Goal: Information Seeking & Learning: Learn about a topic

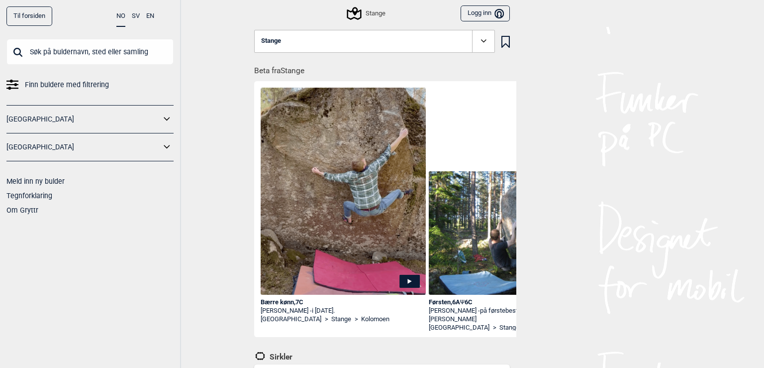
click at [44, 85] on span "Finn buldere med filtrering" at bounding box center [67, 85] width 84 height 14
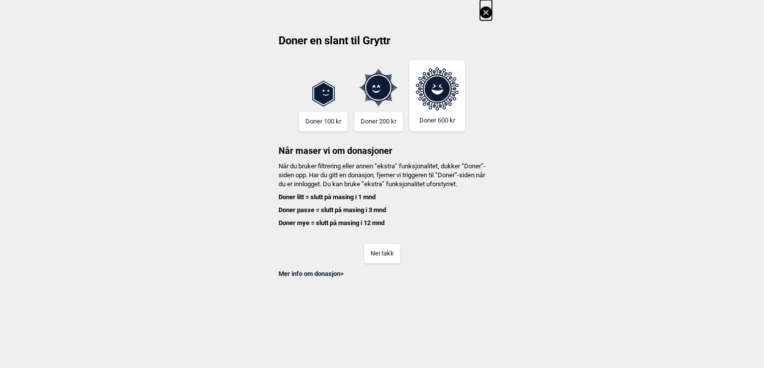
click at [386, 260] on button "Nei takk" at bounding box center [382, 253] width 36 height 19
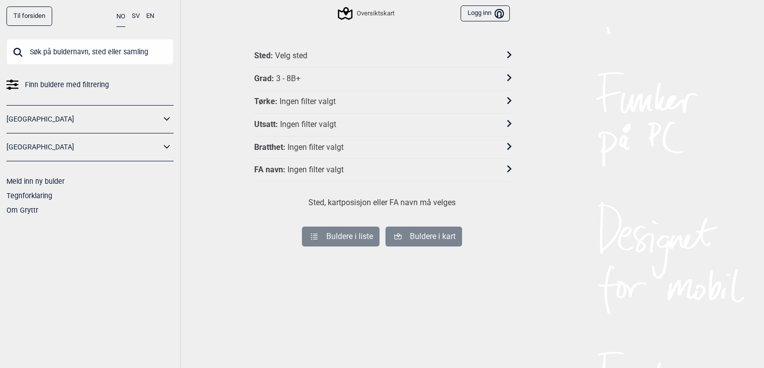
click at [409, 79] on div "Grad : 3 - 8B+" at bounding box center [375, 79] width 243 height 10
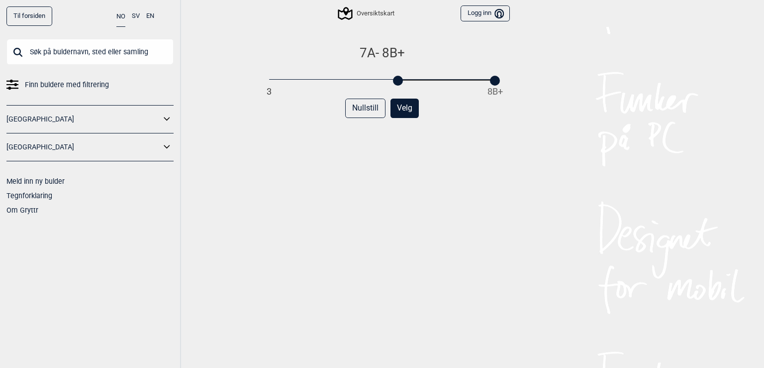
drag, startPoint x: 267, startPoint y: 83, endPoint x: 394, endPoint y: 89, distance: 127.5
click at [394, 89] on div "7A - 8B+ 3 8B+ Nullstill Velg" at bounding box center [382, 216] width 256 height 343
click at [396, 111] on button "Velg" at bounding box center [405, 108] width 28 height 19
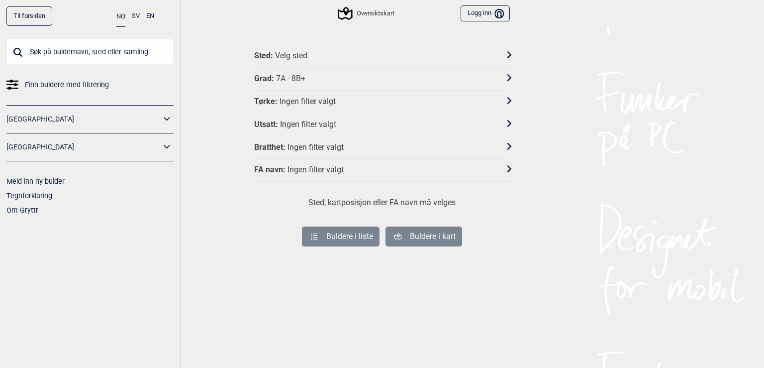
click at [456, 56] on div "Sted : Velg sted" at bounding box center [375, 56] width 243 height 10
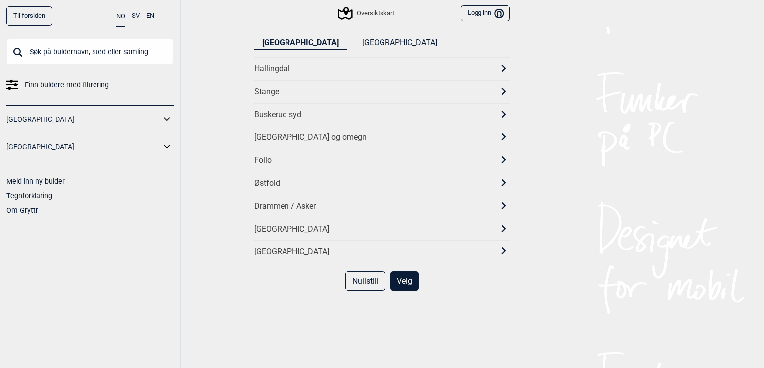
click at [302, 90] on div "Stange" at bounding box center [373, 92] width 238 height 10
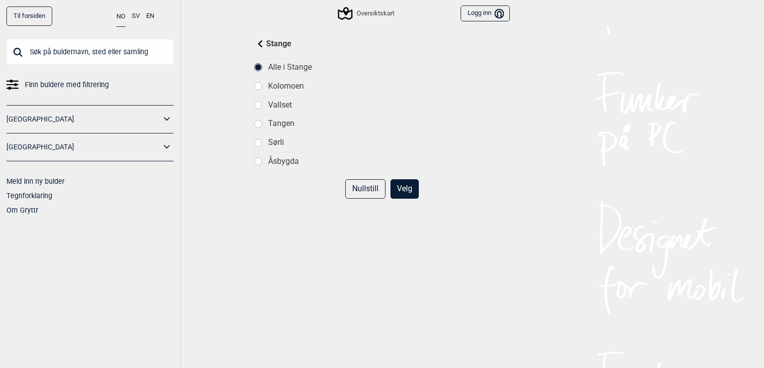
click at [402, 190] on button "Velg" at bounding box center [405, 188] width 28 height 19
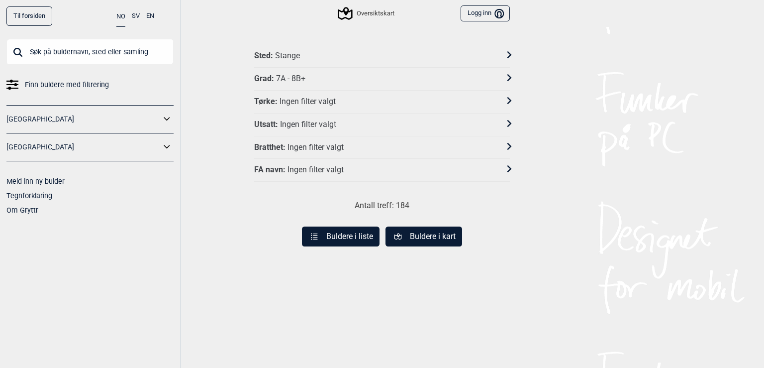
click at [349, 237] on button "Buldere i liste" at bounding box center [341, 236] width 78 height 20
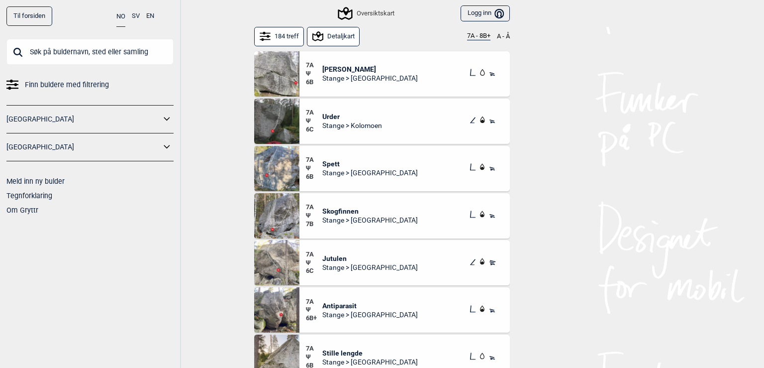
click at [315, 116] on span "7A" at bounding box center [314, 112] width 16 height 8
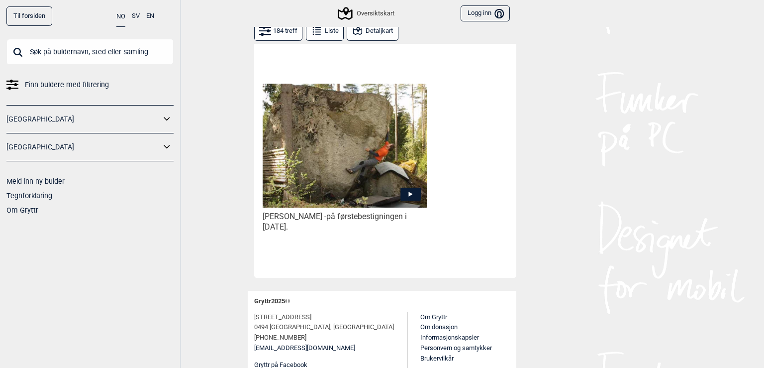
scroll to position [538, 0]
click at [403, 194] on icon at bounding box center [411, 194] width 20 height 13
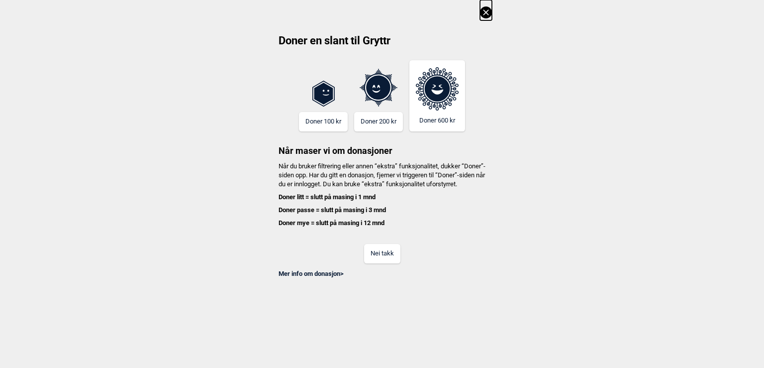
click at [384, 263] on button "Nei takk" at bounding box center [382, 253] width 36 height 19
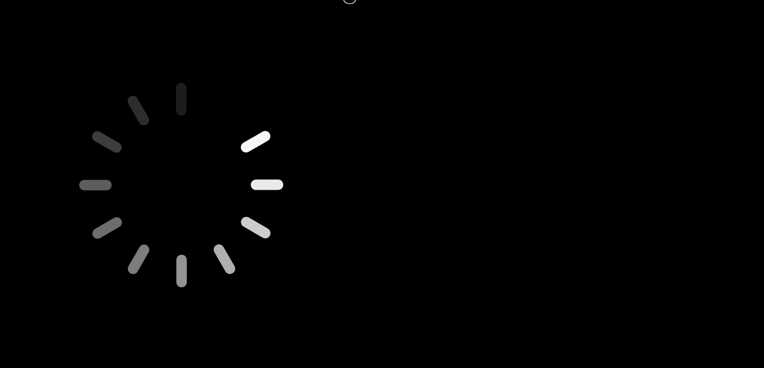
scroll to position [0, 0]
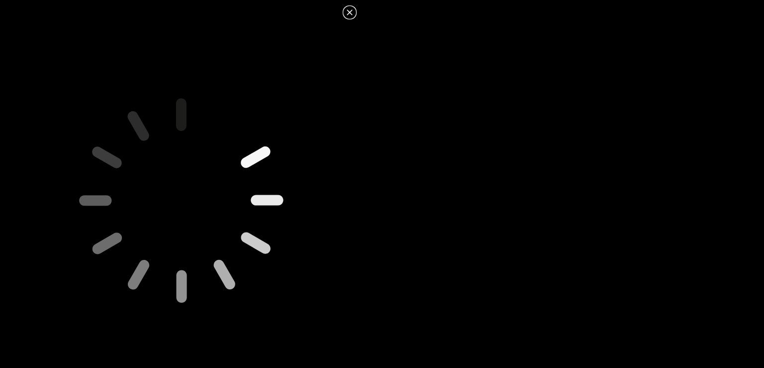
click at [350, 14] on icon at bounding box center [350, 12] width 12 height 12
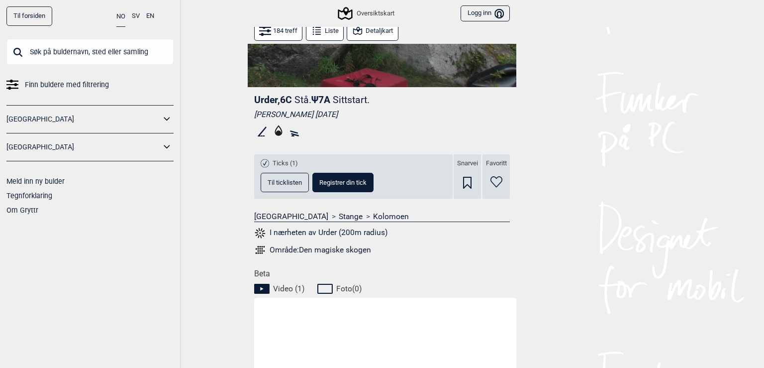
scroll to position [233, 0]
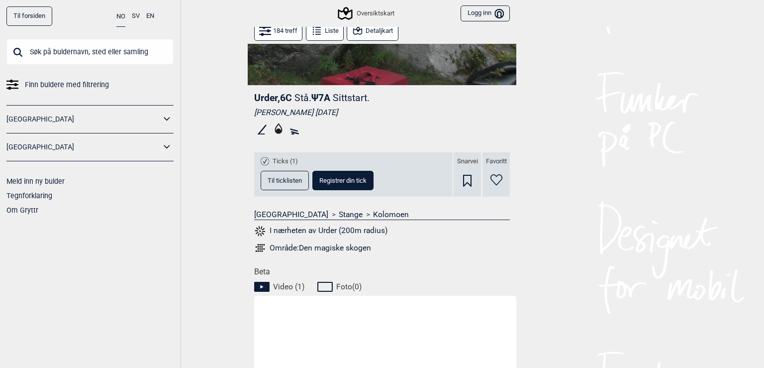
click at [281, 183] on span "Til ticklisten" at bounding box center [285, 180] width 34 height 6
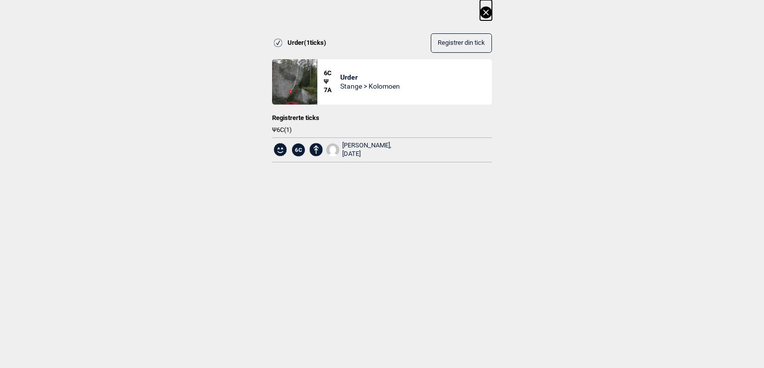
click at [346, 144] on div "[PERSON_NAME], [DATE]" at bounding box center [366, 149] width 49 height 17
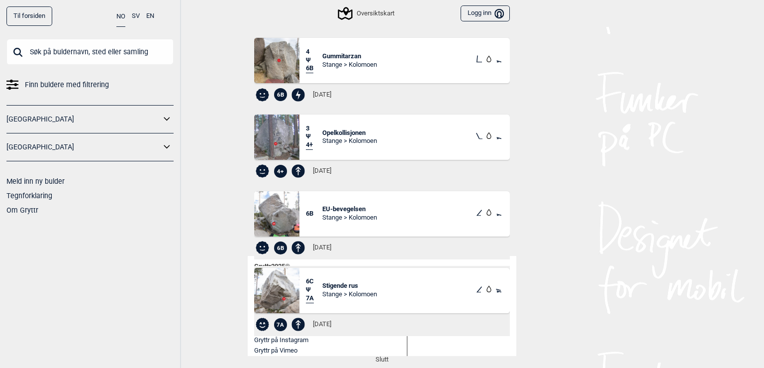
scroll to position [1200, 0]
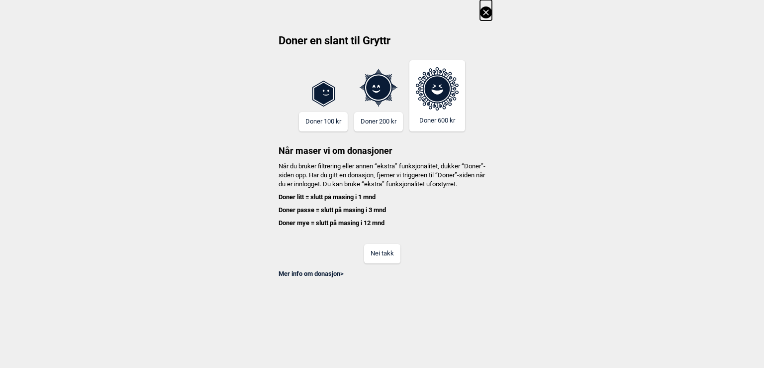
click at [489, 13] on icon at bounding box center [486, 12] width 12 height 12
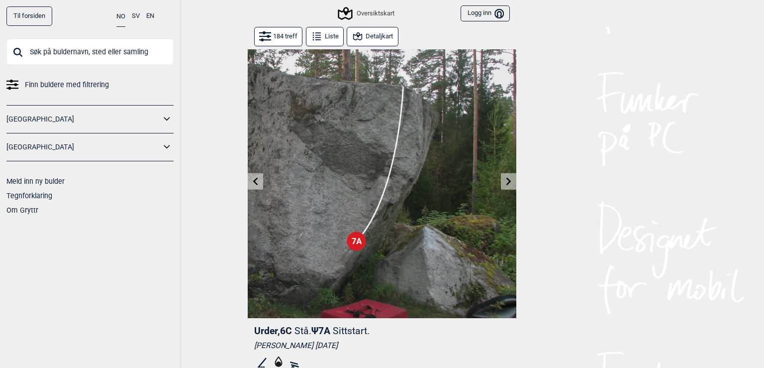
click at [361, 38] on button "Detaljkart" at bounding box center [372, 36] width 51 height 19
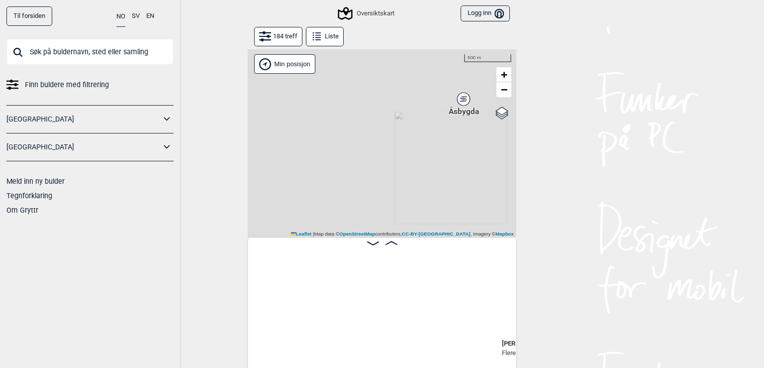
scroll to position [0, 336]
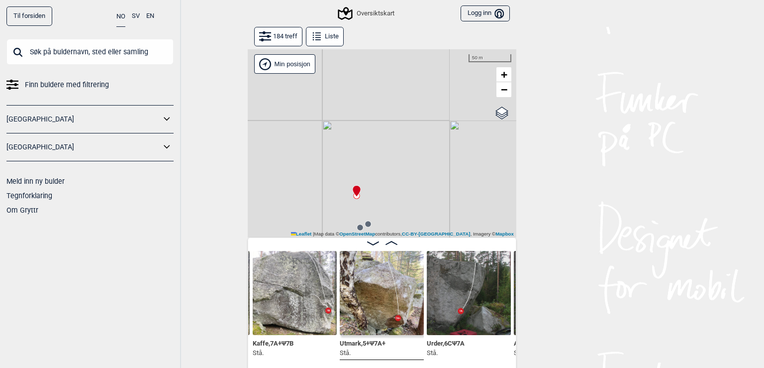
drag, startPoint x: 491, startPoint y: 182, endPoint x: 379, endPoint y: 121, distance: 127.2
click at [379, 121] on div "Gol [GEOGRAPHIC_DATA] Kolomoen [GEOGRAPHIC_DATA] [GEOGRAPHIC_DATA][PERSON_NAME]…" at bounding box center [382, 143] width 269 height 188
click at [353, 197] on circle at bounding box center [356, 195] width 6 height 6
click at [357, 225] on circle at bounding box center [360, 227] width 6 height 6
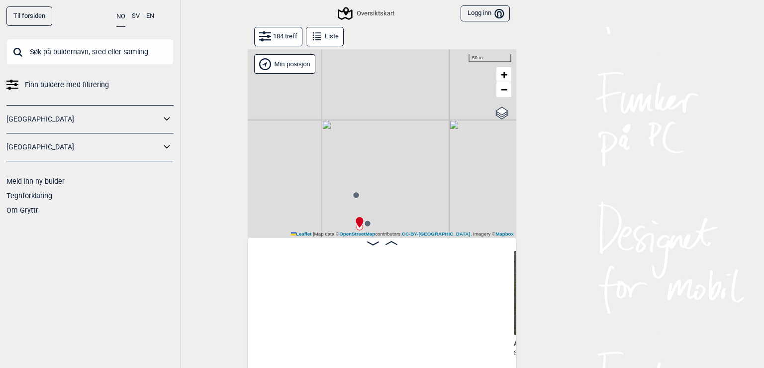
scroll to position [0, 685]
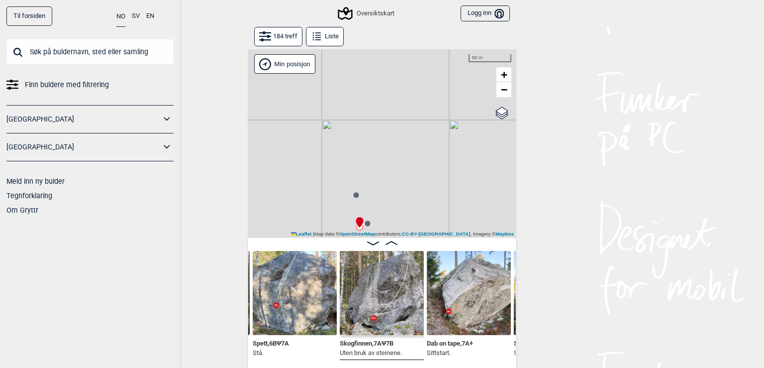
drag, startPoint x: 327, startPoint y: 198, endPoint x: 324, endPoint y: 138, distance: 59.3
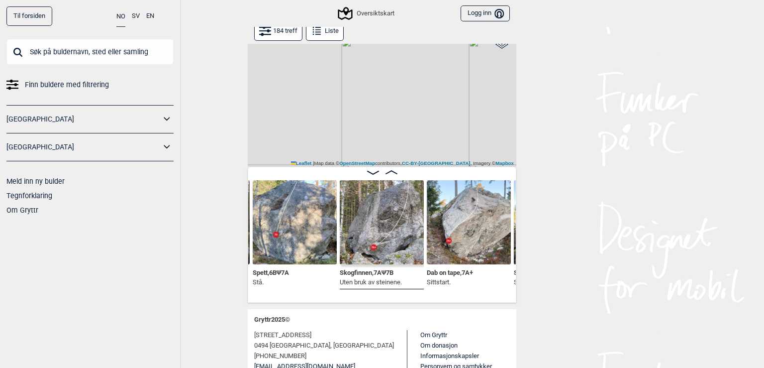
click at [467, 167] on div "Gol [GEOGRAPHIC_DATA] Kolomoen [GEOGRAPHIC_DATA] [GEOGRAPHIC_DATA][PERSON_NAME]…" at bounding box center [382, 73] width 269 height 188
click at [467, 273] on span "Dab on tape , 7A+" at bounding box center [450, 271] width 46 height 9
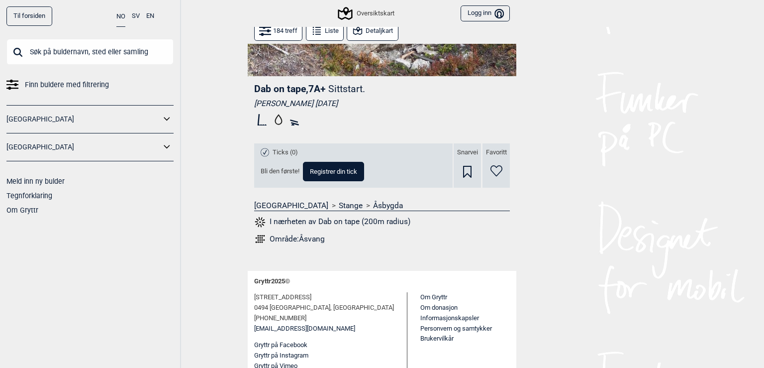
scroll to position [245, 0]
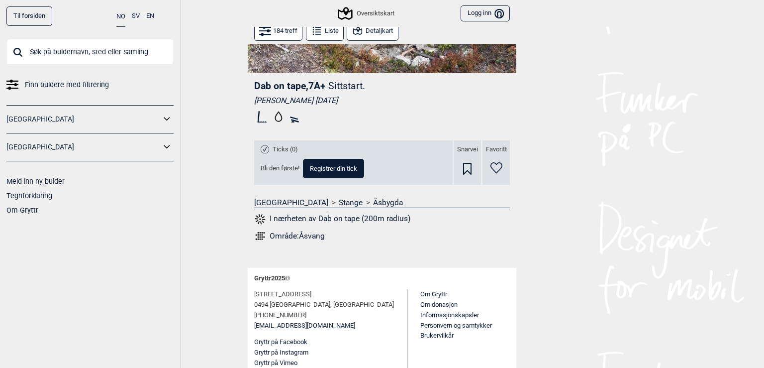
click at [304, 233] on div "Område: [GEOGRAPHIC_DATA]" at bounding box center [297, 236] width 55 height 10
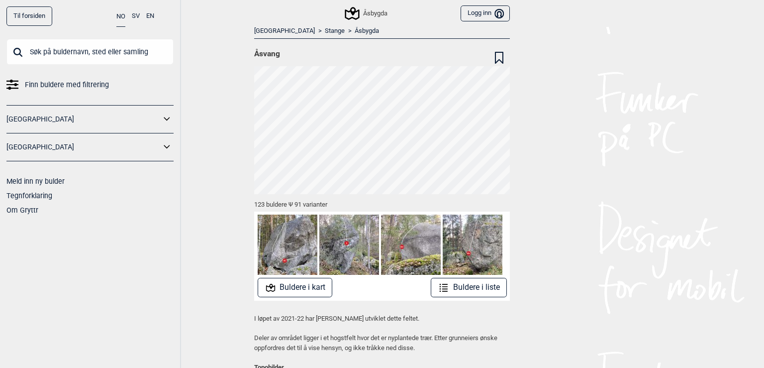
click at [319, 283] on button "Buldere i kart" at bounding box center [295, 287] width 75 height 19
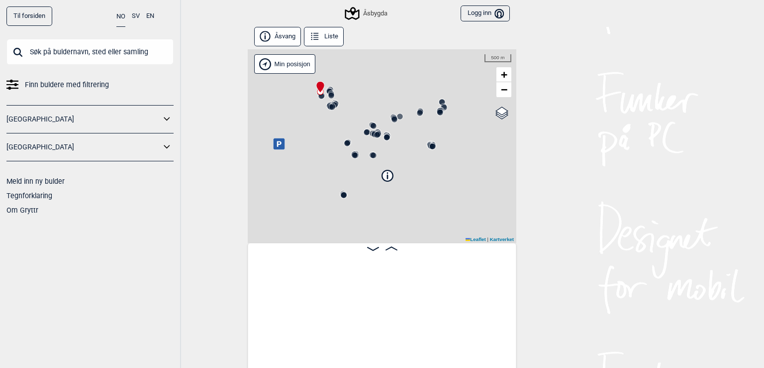
scroll to position [0, 78]
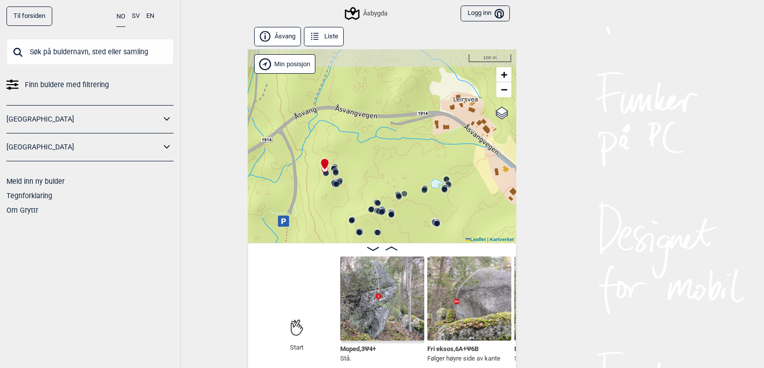
drag, startPoint x: 327, startPoint y: 152, endPoint x: 331, endPoint y: 229, distance: 77.3
click at [331, 229] on div "Åsbygda" at bounding box center [382, 146] width 269 height 194
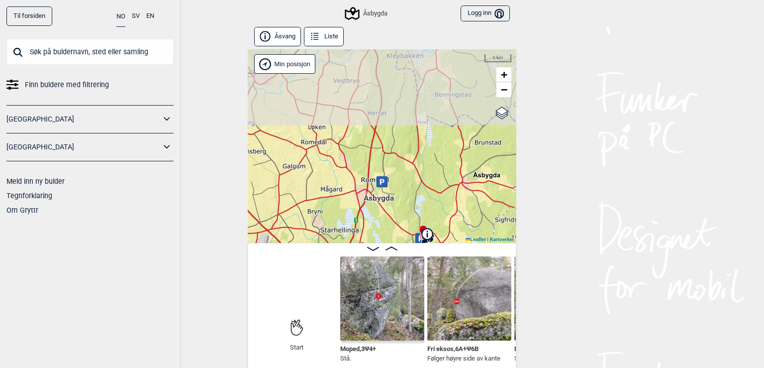
drag, startPoint x: 323, startPoint y: 112, endPoint x: 369, endPoint y: 213, distance: 110.7
click at [369, 213] on div "Åsbygda" at bounding box center [382, 146] width 269 height 194
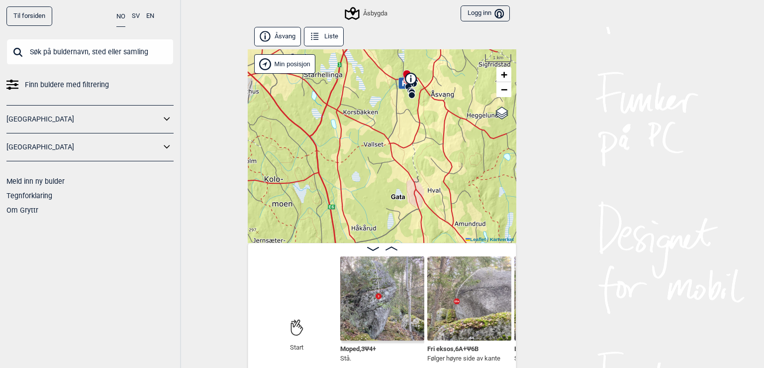
drag, startPoint x: 369, startPoint y: 213, endPoint x: 350, endPoint y: 52, distance: 162.3
click at [350, 52] on div "Åsbygda" at bounding box center [382, 146] width 269 height 194
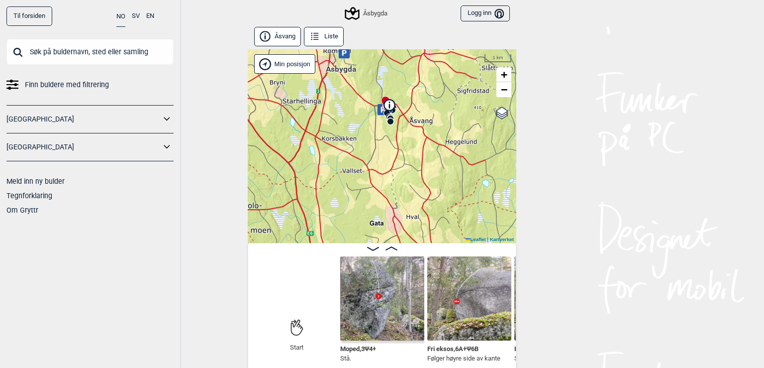
drag, startPoint x: 421, startPoint y: 151, endPoint x: 401, endPoint y: 179, distance: 34.1
click at [401, 179] on div "Åsbygda" at bounding box center [382, 146] width 269 height 194
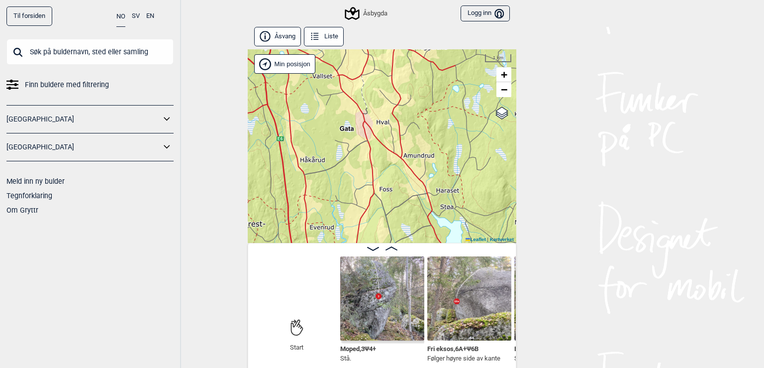
drag, startPoint x: 383, startPoint y: 186, endPoint x: 350, endPoint y: 81, distance: 110.2
click at [350, 81] on div "Åsbygda" at bounding box center [382, 146] width 269 height 194
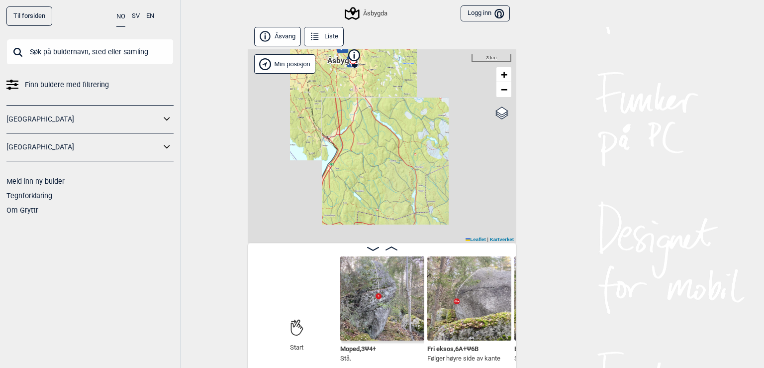
scroll to position [0, 0]
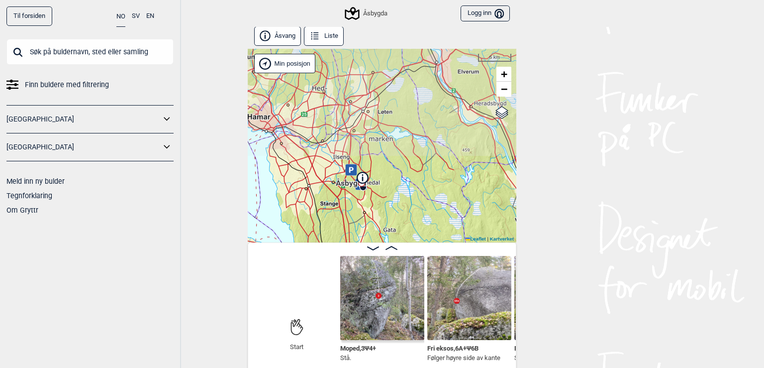
drag, startPoint x: 348, startPoint y: 97, endPoint x: 356, endPoint y: 220, distance: 123.2
click at [356, 220] on div "Åsbygda" at bounding box center [382, 146] width 269 height 194
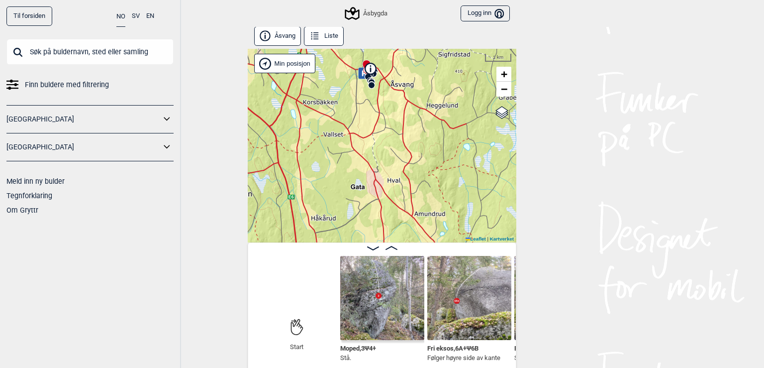
scroll to position [0, 0]
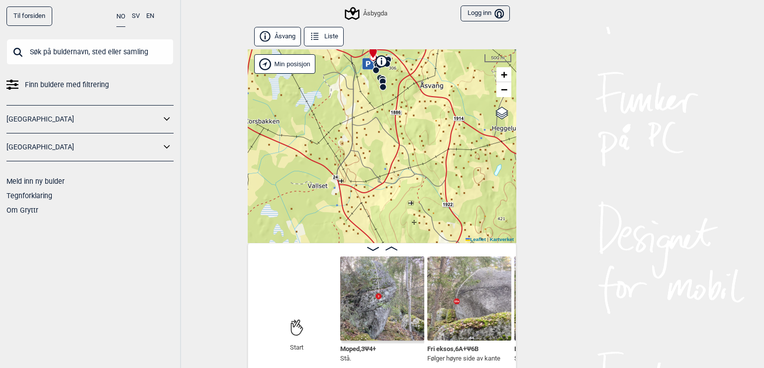
drag, startPoint x: 387, startPoint y: 112, endPoint x: 388, endPoint y: 254, distance: 141.8
click at [388, 243] on div "Åsbygda" at bounding box center [382, 146] width 269 height 194
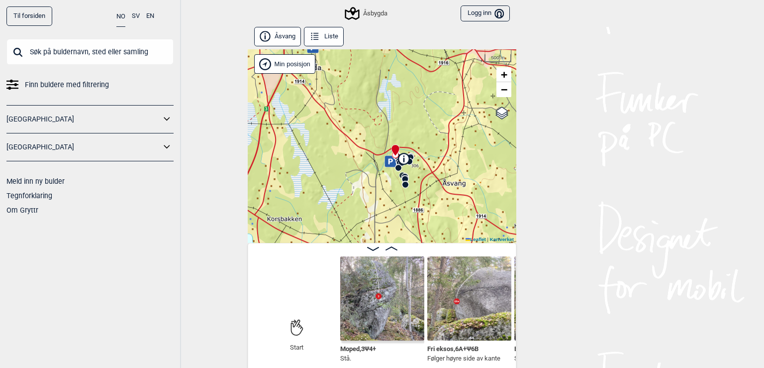
drag, startPoint x: 354, startPoint y: 135, endPoint x: 376, endPoint y: 229, distance: 96.1
click at [376, 229] on div "Åsbygda" at bounding box center [382, 146] width 269 height 194
click at [310, 37] on icon at bounding box center [314, 36] width 11 height 11
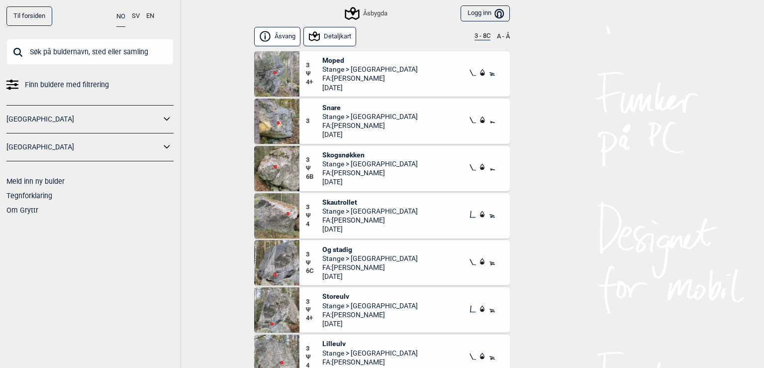
click at [475, 35] on button "3 - 8C" at bounding box center [483, 36] width 16 height 8
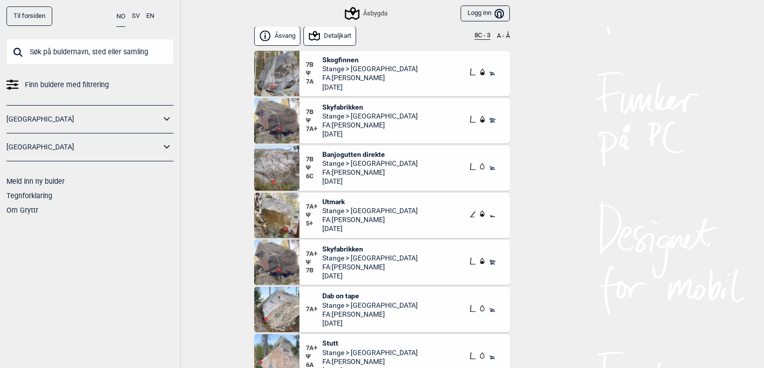
click at [331, 61] on span "Skogfinnen" at bounding box center [370, 59] width 96 height 9
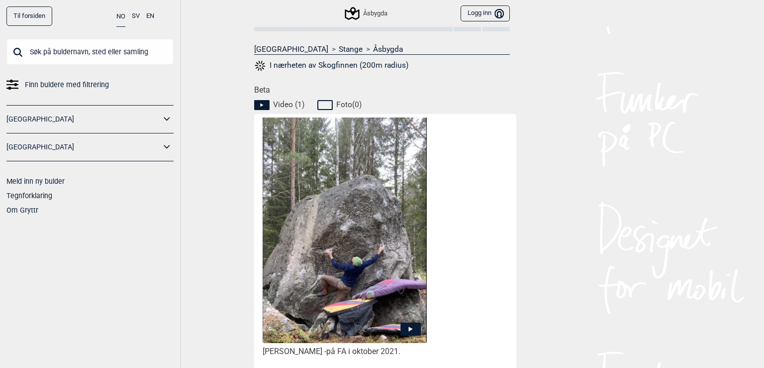
scroll to position [401, 0]
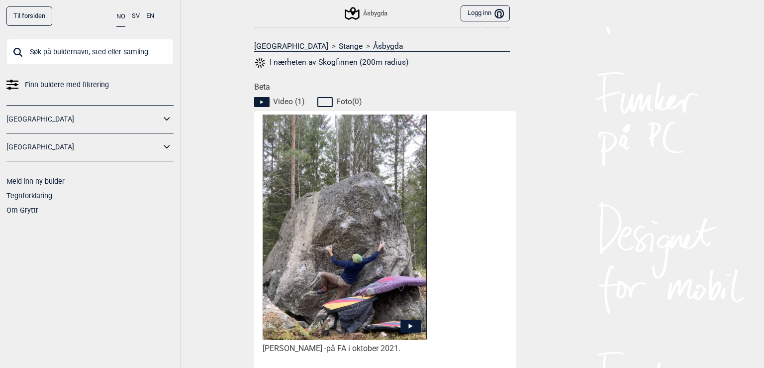
click at [409, 324] on icon at bounding box center [411, 325] width 4 height 5
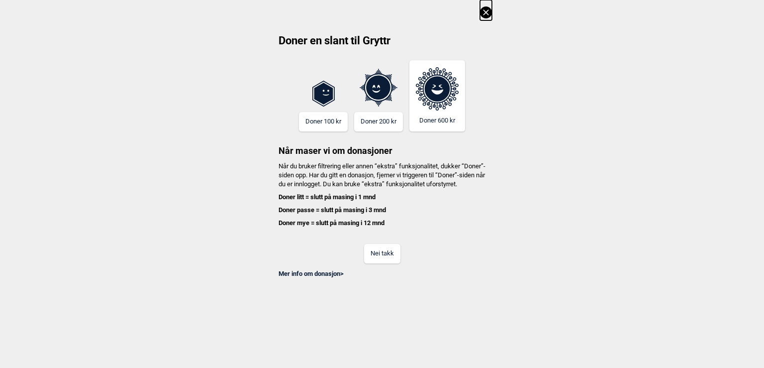
click at [383, 263] on button "Nei takk" at bounding box center [382, 253] width 36 height 19
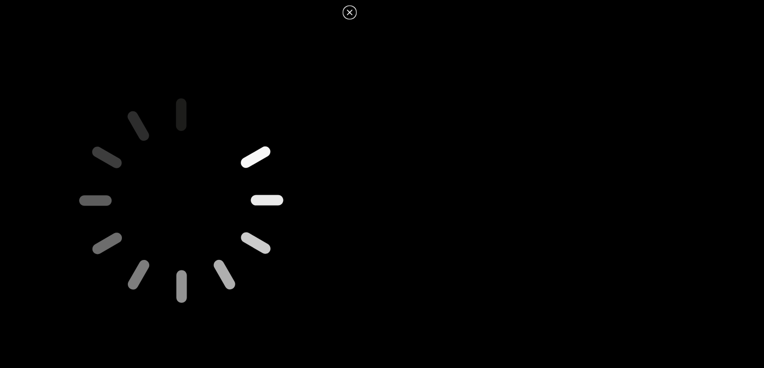
click at [351, 14] on icon at bounding box center [350, 12] width 12 height 12
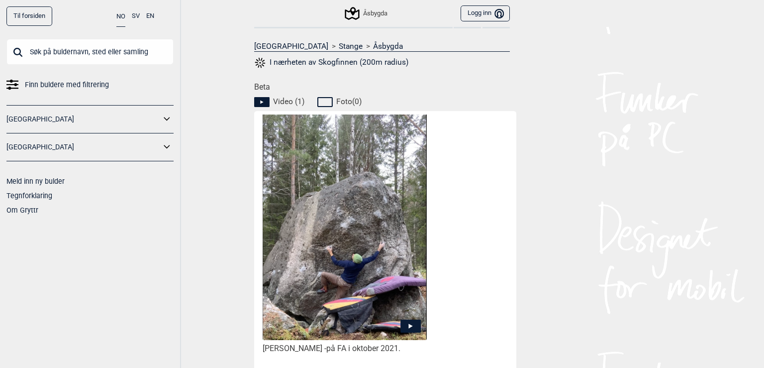
click at [339, 48] on link "Stange" at bounding box center [351, 46] width 24 height 10
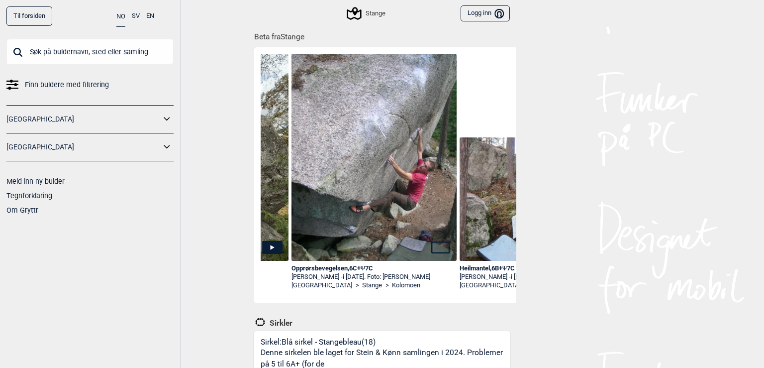
scroll to position [0, 479]
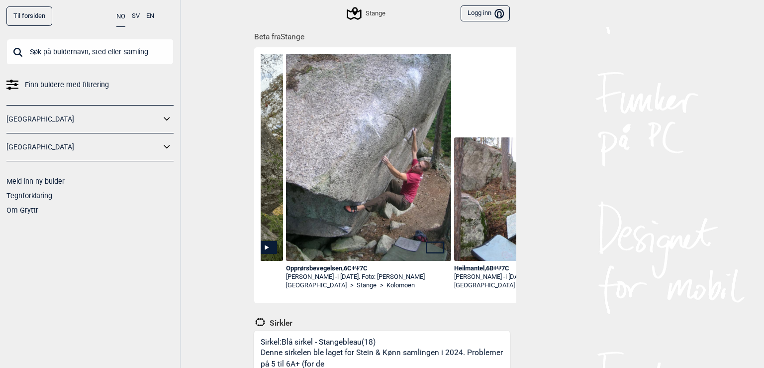
click at [360, 207] on img at bounding box center [368, 164] width 165 height 220
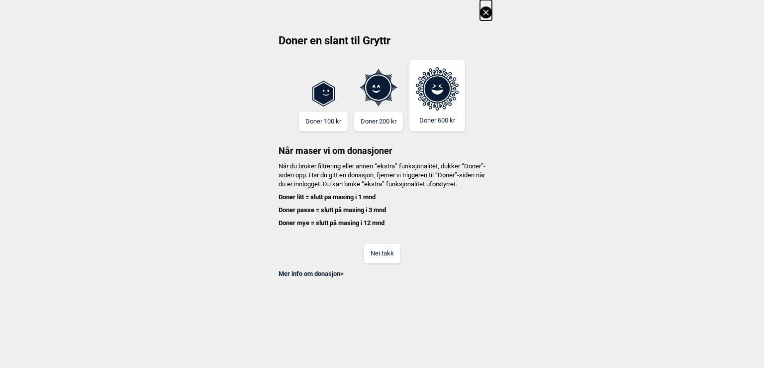
click at [383, 263] on button "Nei takk" at bounding box center [382, 253] width 36 height 19
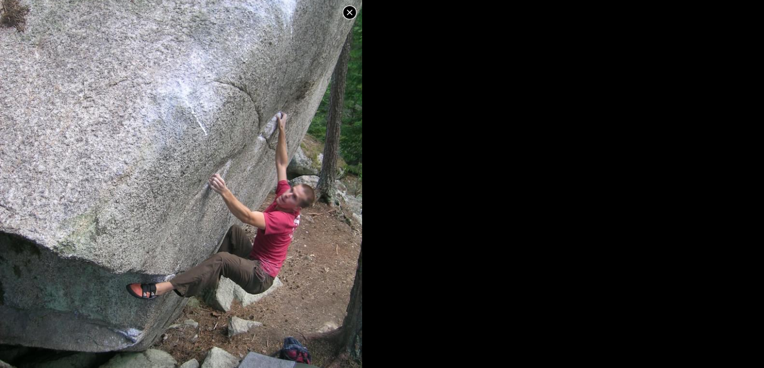
click at [351, 11] on icon at bounding box center [349, 11] width 5 height 5
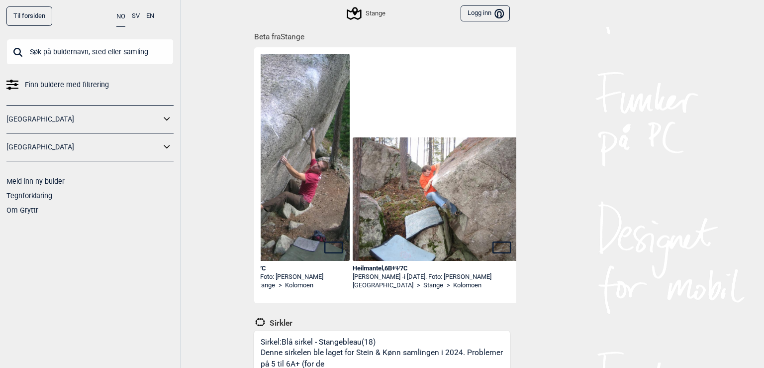
scroll to position [0, 610]
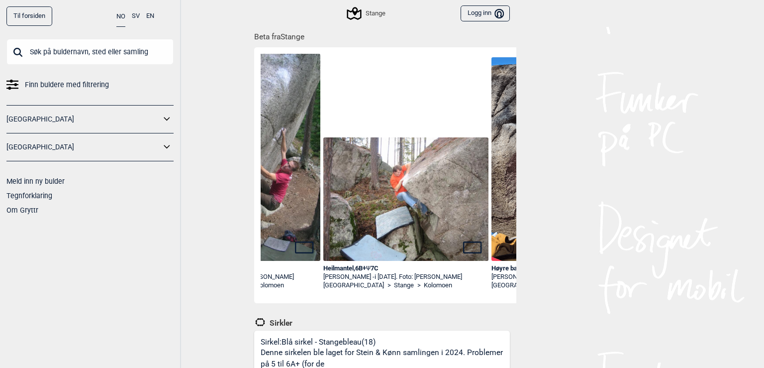
click at [370, 267] on span "Ψ" at bounding box center [368, 267] width 4 height 7
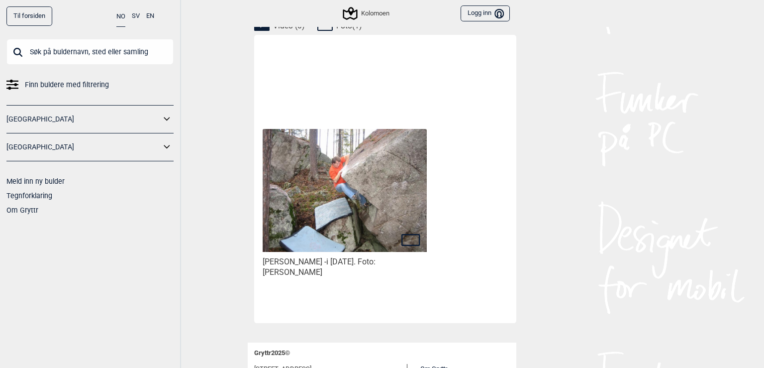
scroll to position [490, 0]
click at [354, 202] on img at bounding box center [345, 189] width 164 height 123
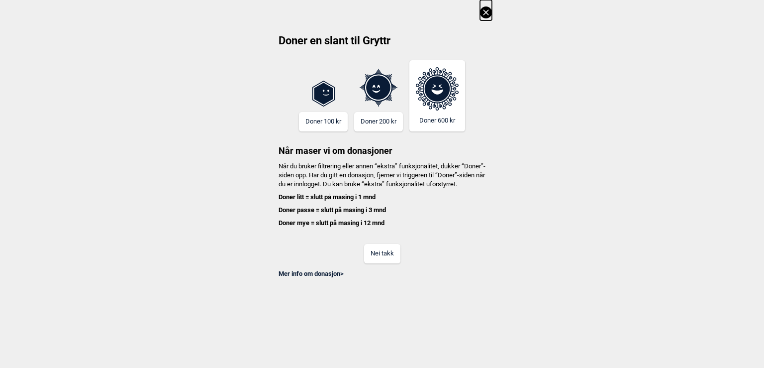
click at [369, 255] on button "Nei takk" at bounding box center [382, 253] width 36 height 19
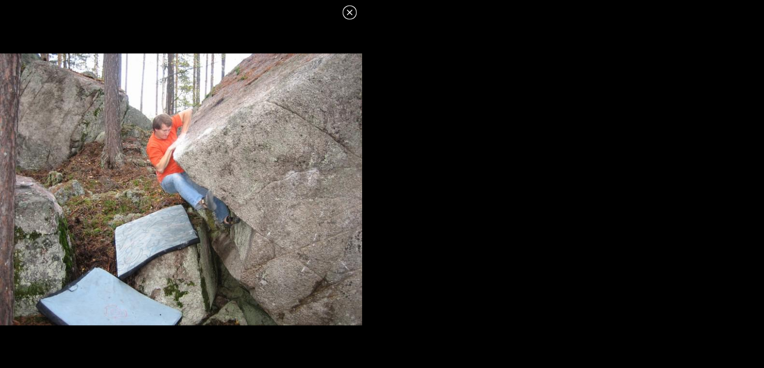
click at [348, 16] on icon at bounding box center [350, 12] width 12 height 12
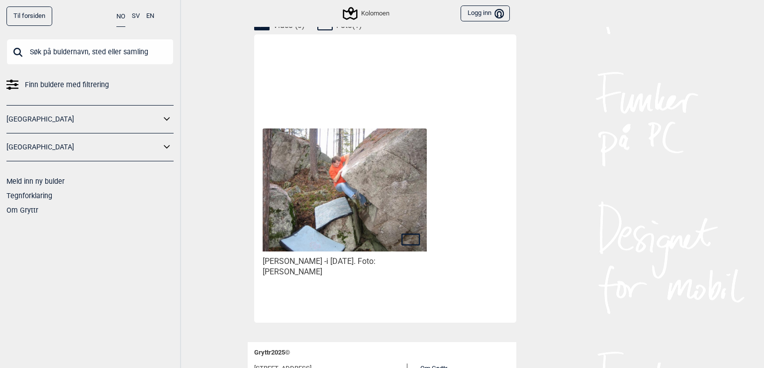
scroll to position [563, 0]
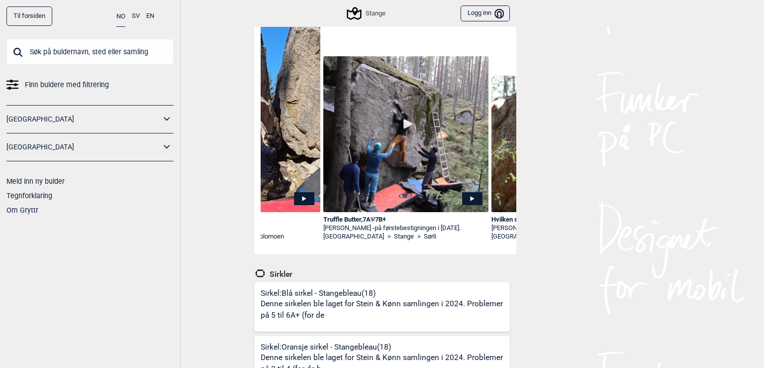
scroll to position [0, 914]
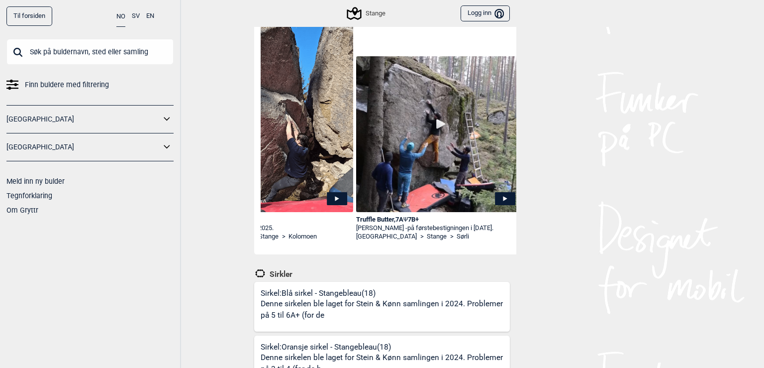
click at [434, 131] on img at bounding box center [438, 134] width 165 height 156
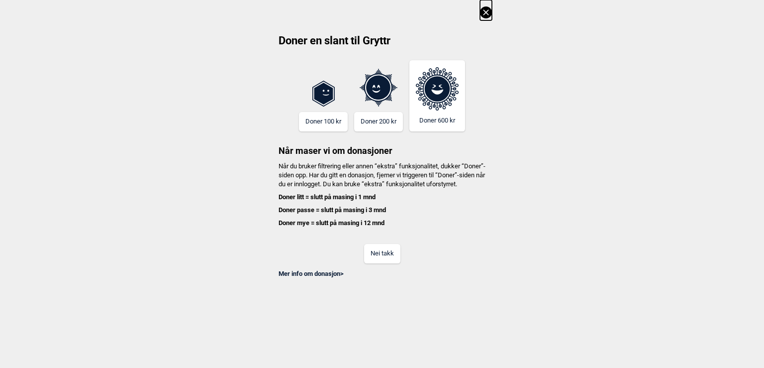
click at [386, 260] on button "Nei takk" at bounding box center [382, 253] width 36 height 19
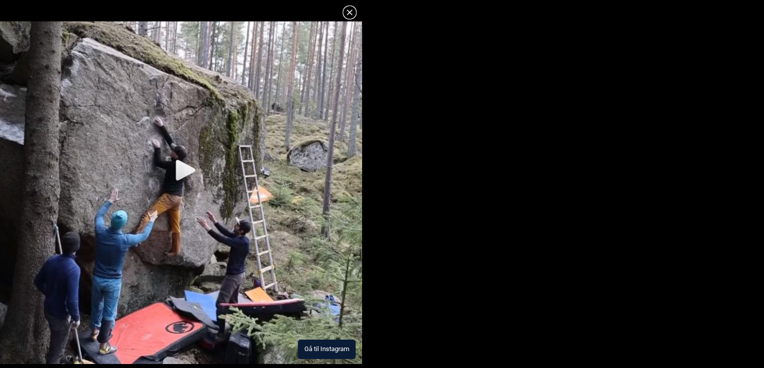
click at [186, 174] on img at bounding box center [181, 192] width 362 height 342
